Goal: Task Accomplishment & Management: Manage account settings

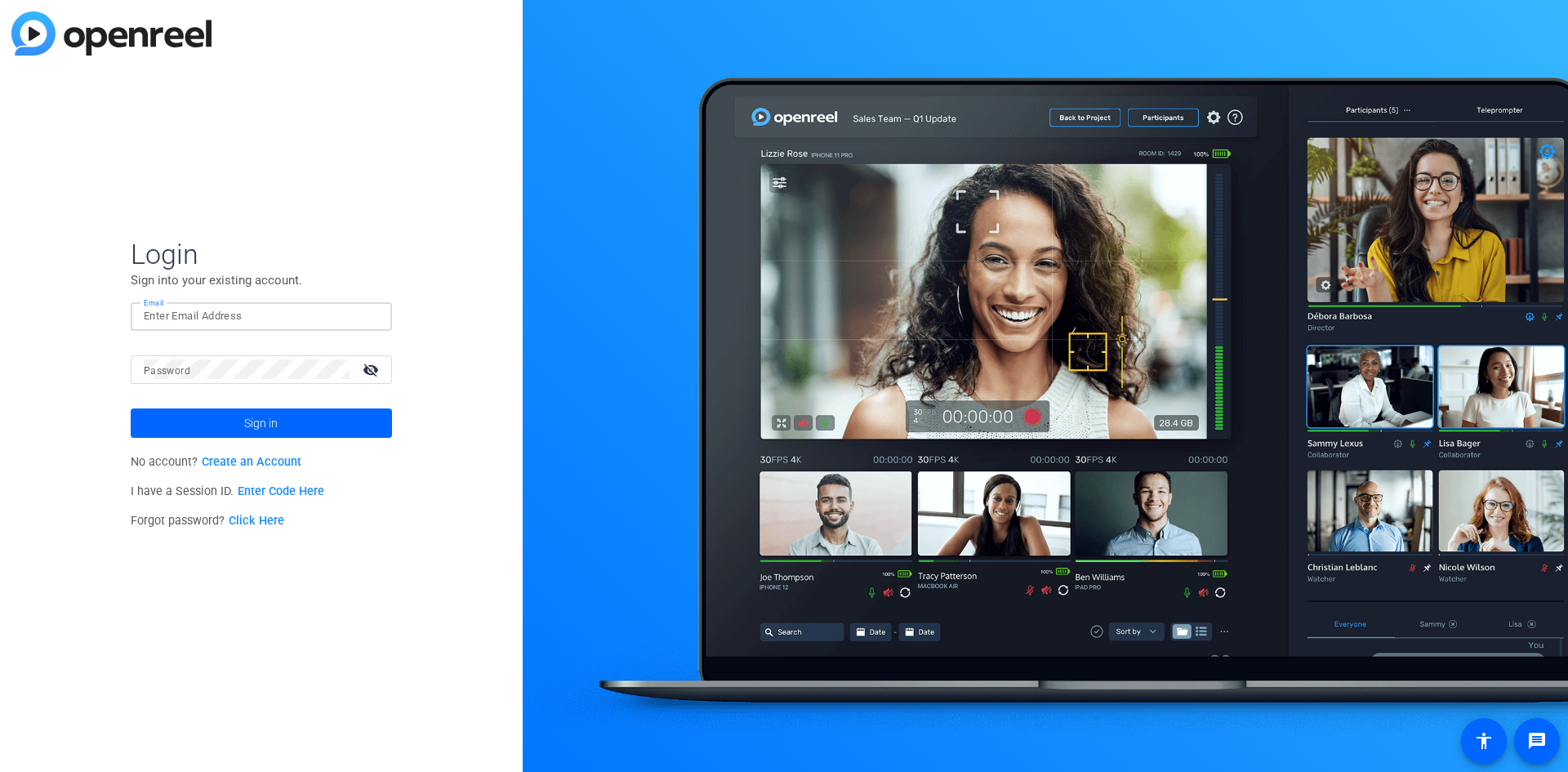
click at [213, 315] on input "Email" at bounding box center [261, 316] width 235 height 20
type input "[PERSON_NAME][EMAIL_ADDRESS][DOMAIN_NAME]"
click at [327, 429] on span at bounding box center [261, 423] width 261 height 39
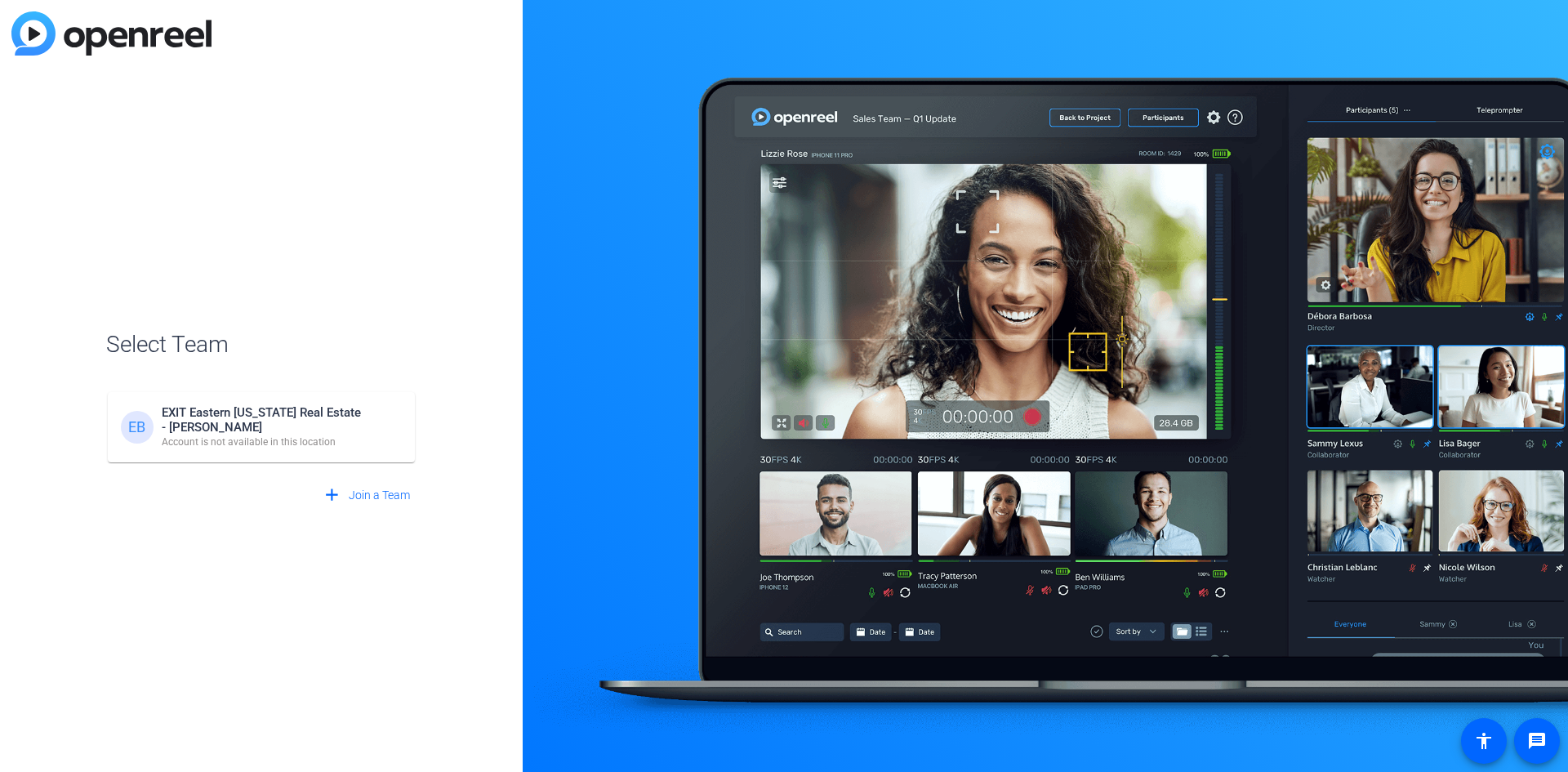
click at [292, 432] on div "EB EXIT Eastern [US_STATE] Real Estate - [PERSON_NAME] Account is not available…" at bounding box center [261, 419] width 310 height 90
click at [133, 422] on div "EB EXIT Eastern [US_STATE] Real Estate - [PERSON_NAME] Account is not available…" at bounding box center [261, 419] width 310 height 90
click at [319, 431] on div "EB EXIT Eastern [US_STATE] Real Estate - [PERSON_NAME] Account is not available…" at bounding box center [261, 419] width 310 height 90
click at [316, 415] on div "EB EXIT Eastern [US_STATE] Real Estate - [PERSON_NAME] Account is not available…" at bounding box center [261, 419] width 310 height 90
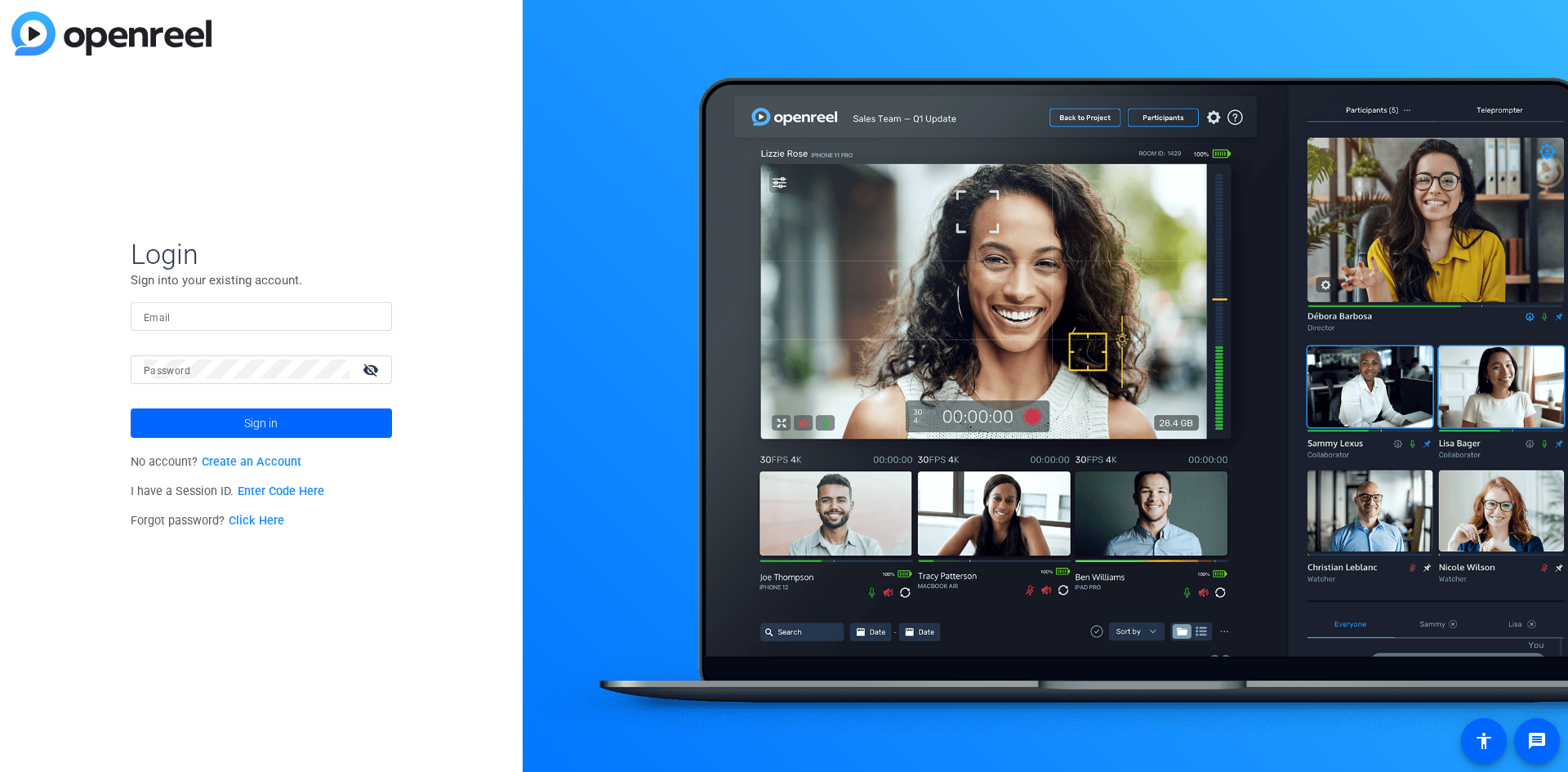
click at [181, 327] on div at bounding box center [261, 316] width 235 height 29
type input "[PERSON_NAME][EMAIL_ADDRESS][DOMAIN_NAME]"
click at [189, 426] on span at bounding box center [261, 423] width 261 height 39
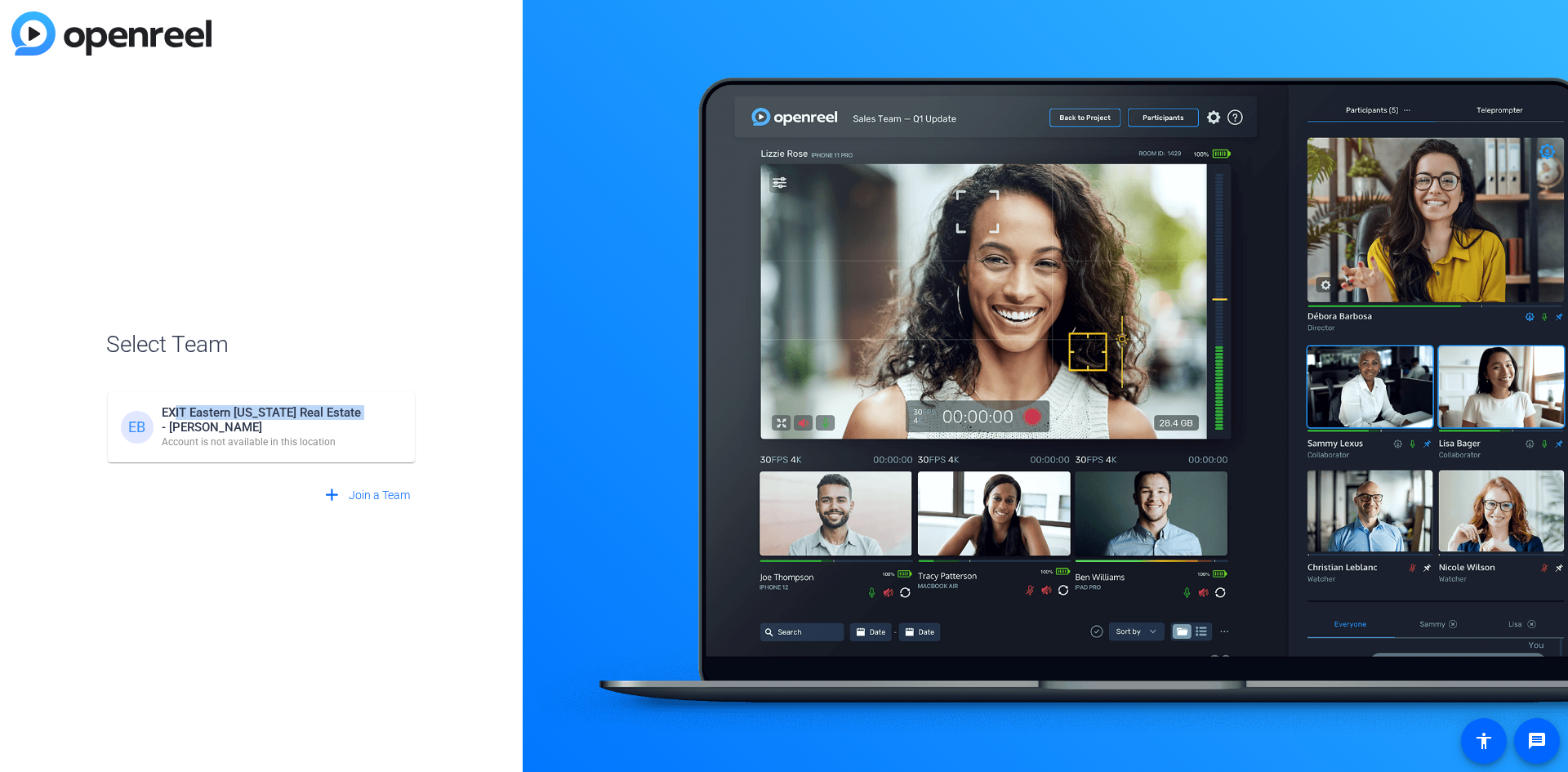
drag, startPoint x: 375, startPoint y: 411, endPoint x: 156, endPoint y: 417, distance: 219.1
click at [172, 408] on div "EB EXIT Eastern [US_STATE] Real Estate - [PERSON_NAME] Account is not available…" at bounding box center [261, 419] width 310 height 90
drag, startPoint x: 154, startPoint y: 411, endPoint x: 347, endPoint y: 443, distance: 195.6
click at [347, 443] on div "EB EXIT Eastern [US_STATE] Real Estate - [PERSON_NAME] Account is not available…" at bounding box center [261, 419] width 310 height 90
copy div "EXIT Eastern [US_STATE] Real Estate - [PERSON_NAME] Account is not available in…"
